Goal: Navigation & Orientation: Find specific page/section

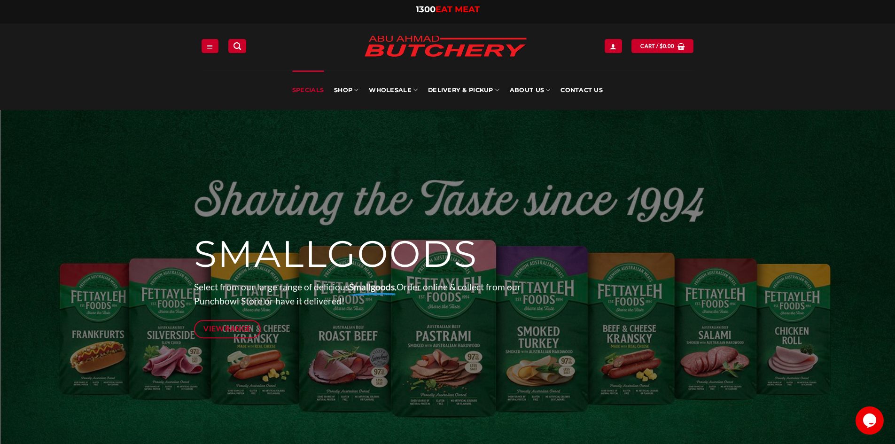
click at [302, 92] on link "Specials" at bounding box center [307, 89] width 31 height 39
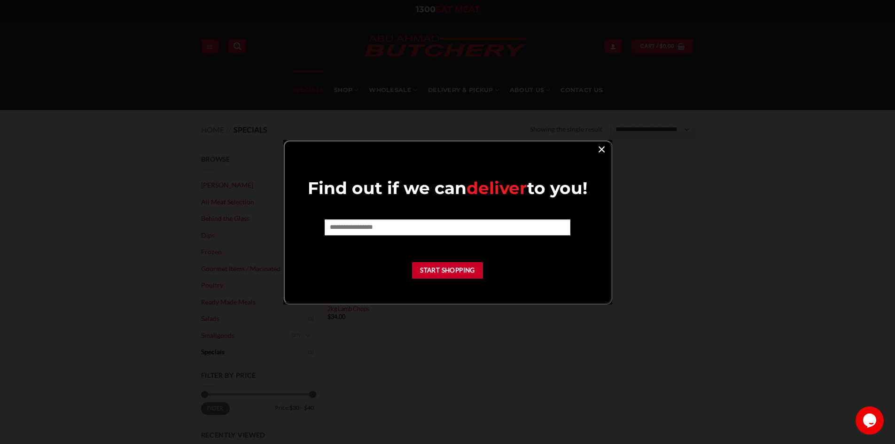
click at [601, 146] on link "×" at bounding box center [602, 148] width 14 height 13
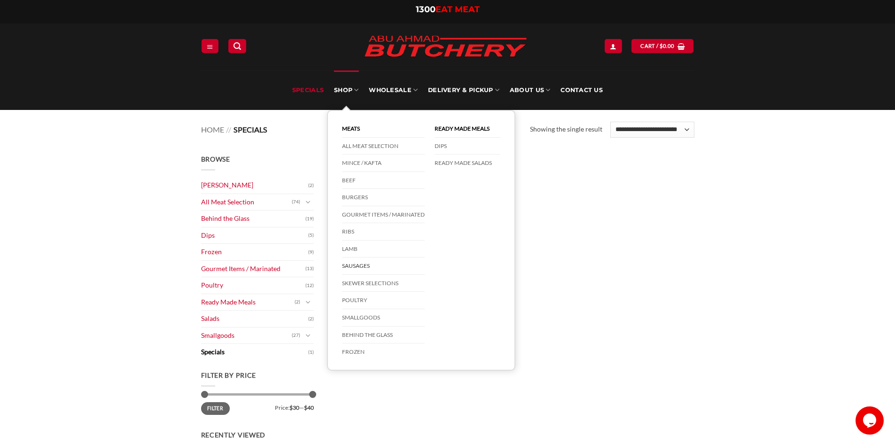
click at [357, 265] on link "Sausages" at bounding box center [383, 266] width 83 height 17
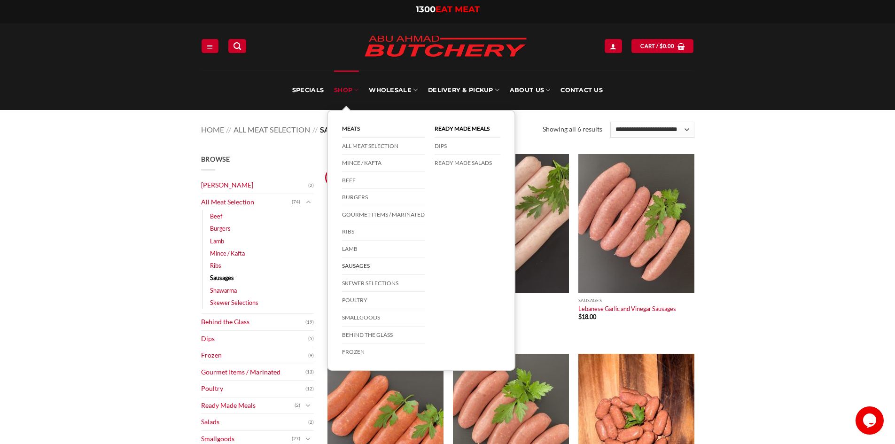
click at [345, 86] on link "SHOP" at bounding box center [346, 89] width 24 height 39
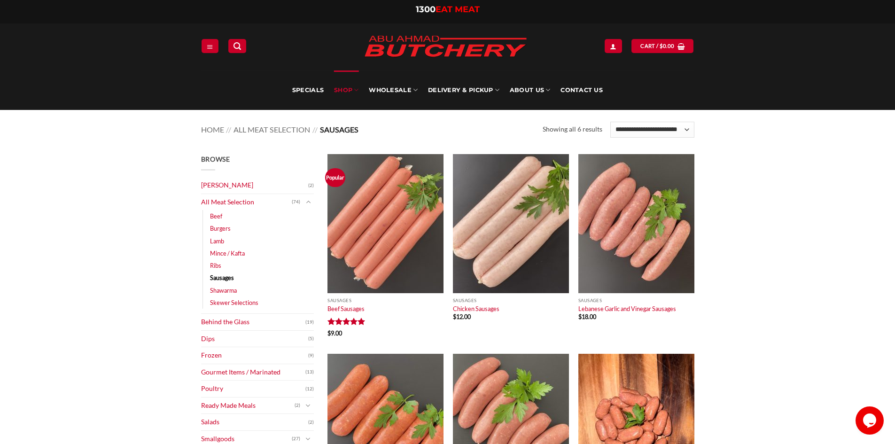
click at [345, 86] on link "SHOP" at bounding box center [346, 89] width 24 height 39
click at [352, 93] on link "SHOP" at bounding box center [346, 89] width 24 height 39
click at [345, 89] on link "SHOP" at bounding box center [346, 89] width 24 height 39
click at [214, 242] on link "Lamb" at bounding box center [217, 241] width 14 height 12
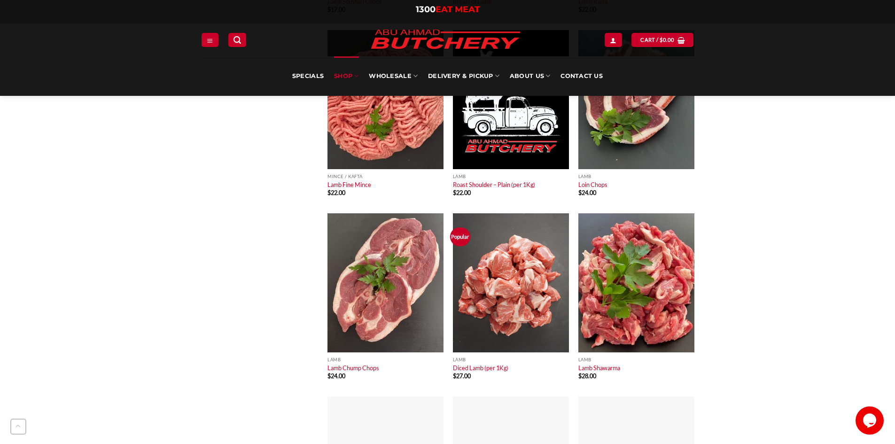
scroll to position [893, 0]
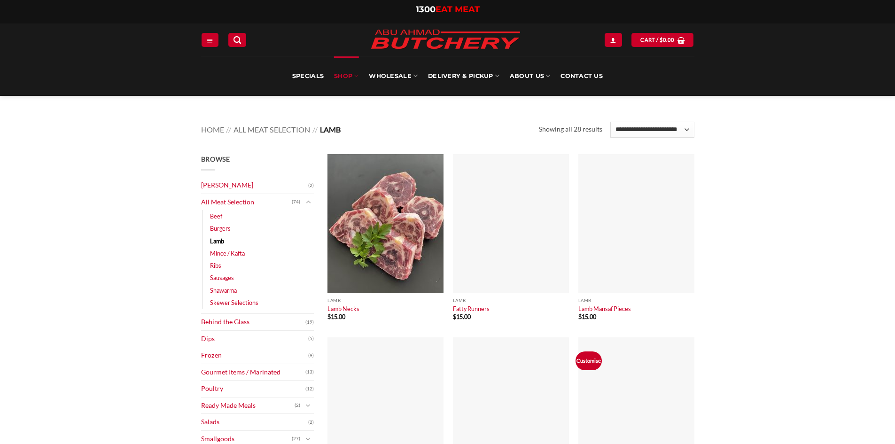
scroll to position [893, 0]
